Goal: Answer question/provide support

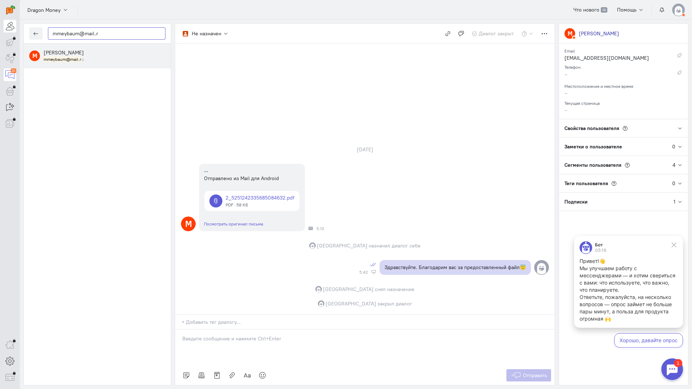
drag, startPoint x: 33, startPoint y: 30, endPoint x: 13, endPoint y: 28, distance: 20.2
click at [0, 28] on div "operator conversation-V1122-10000-3month 20" at bounding box center [346, 194] width 692 height 389
paste input "Vadimtr16@mail."
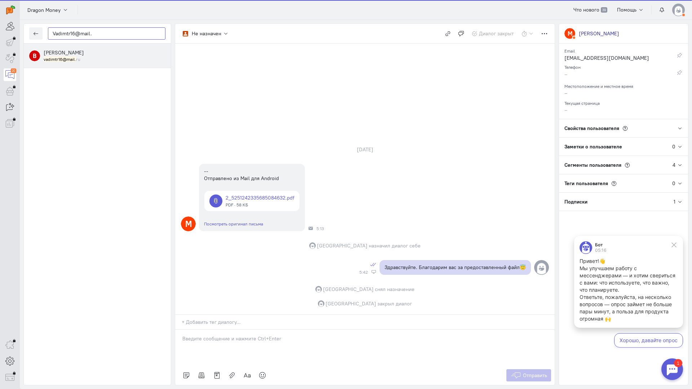
type input "Vadimtr16@mail."
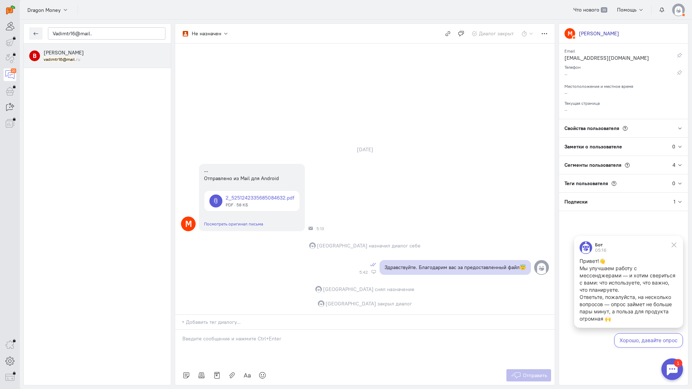
click at [92, 54] on div "[PERSON_NAME] vadimtr16@mail. ru" at bounding box center [105, 55] width 122 height 13
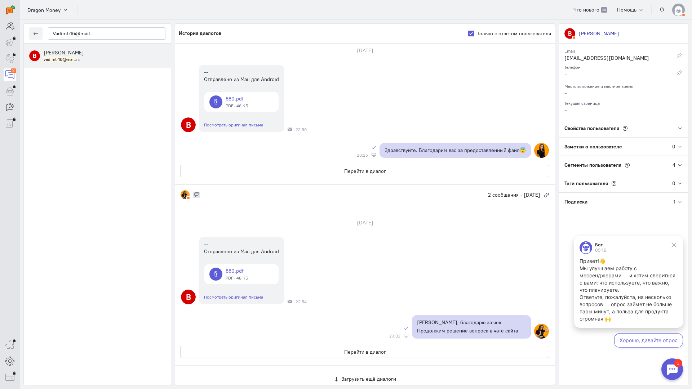
scroll to position [222, 0]
click at [99, 52] on div "[PERSON_NAME] vadimtr16@mail. ru" at bounding box center [105, 55] width 122 height 13
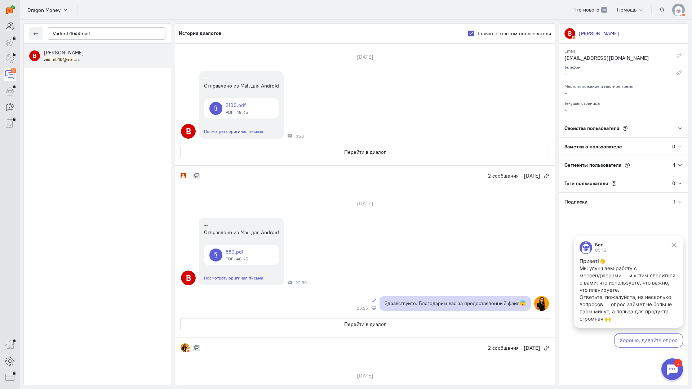
scroll to position [72, 0]
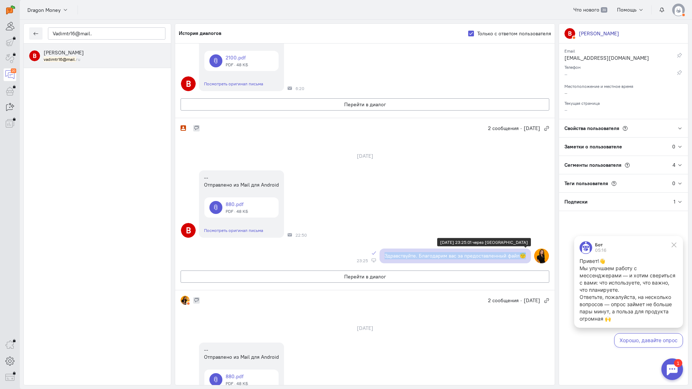
copy p "Здравствуйте. Благодарим вас за предоставленный файл😇"
drag, startPoint x: 525, startPoint y: 254, endPoint x: 382, endPoint y: 259, distance: 143.2
click at [382, 259] on div "Здравствуйте. Благодарим вас за предоставленный файл😇" at bounding box center [455, 256] width 151 height 15
click at [357, 103] on button "Перейти в диалог" at bounding box center [365, 104] width 369 height 12
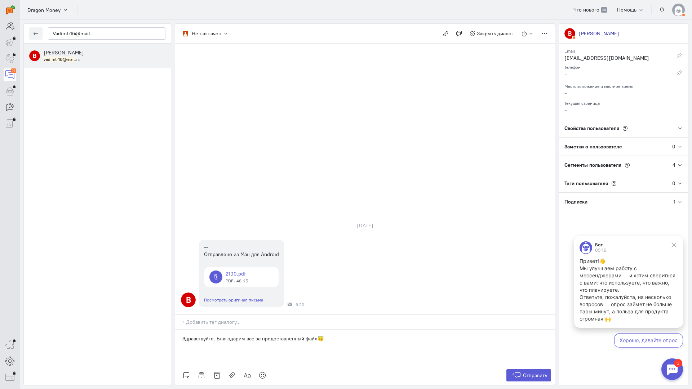
click at [295, 335] on p "Здравствуйте. Благодарим вас за предоставленный файл😇" at bounding box center [364, 338] width 365 height 7
click at [527, 372] on span "Отправить" at bounding box center [535, 375] width 24 height 6
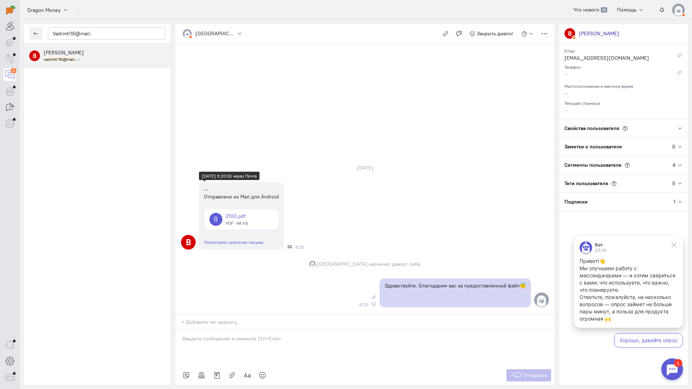
click at [236, 209] on link at bounding box center [241, 219] width 74 height 20
